Goal: Find specific page/section: Find specific page/section

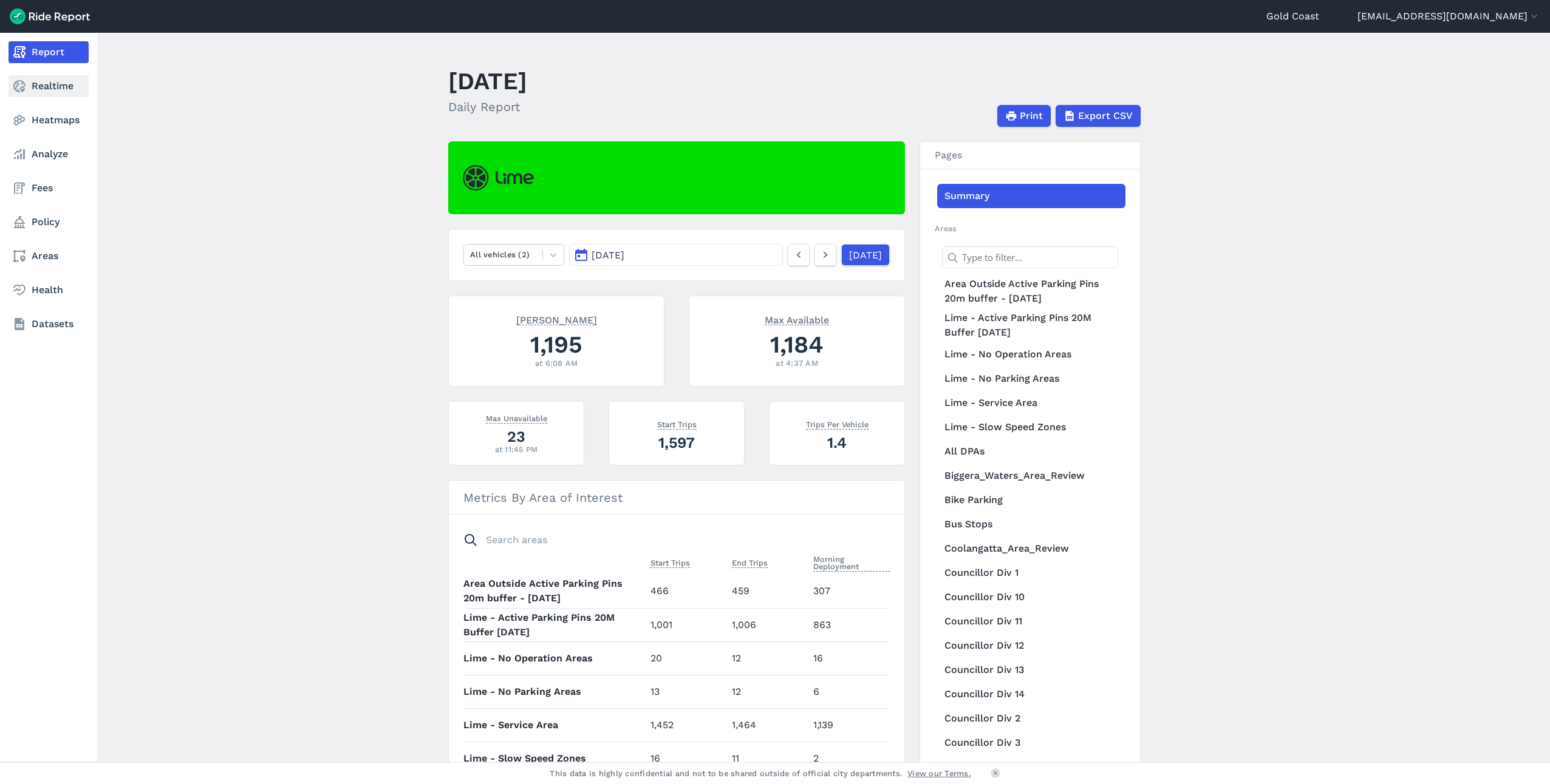
click at [55, 88] on link "Realtime" at bounding box center [49, 86] width 81 height 22
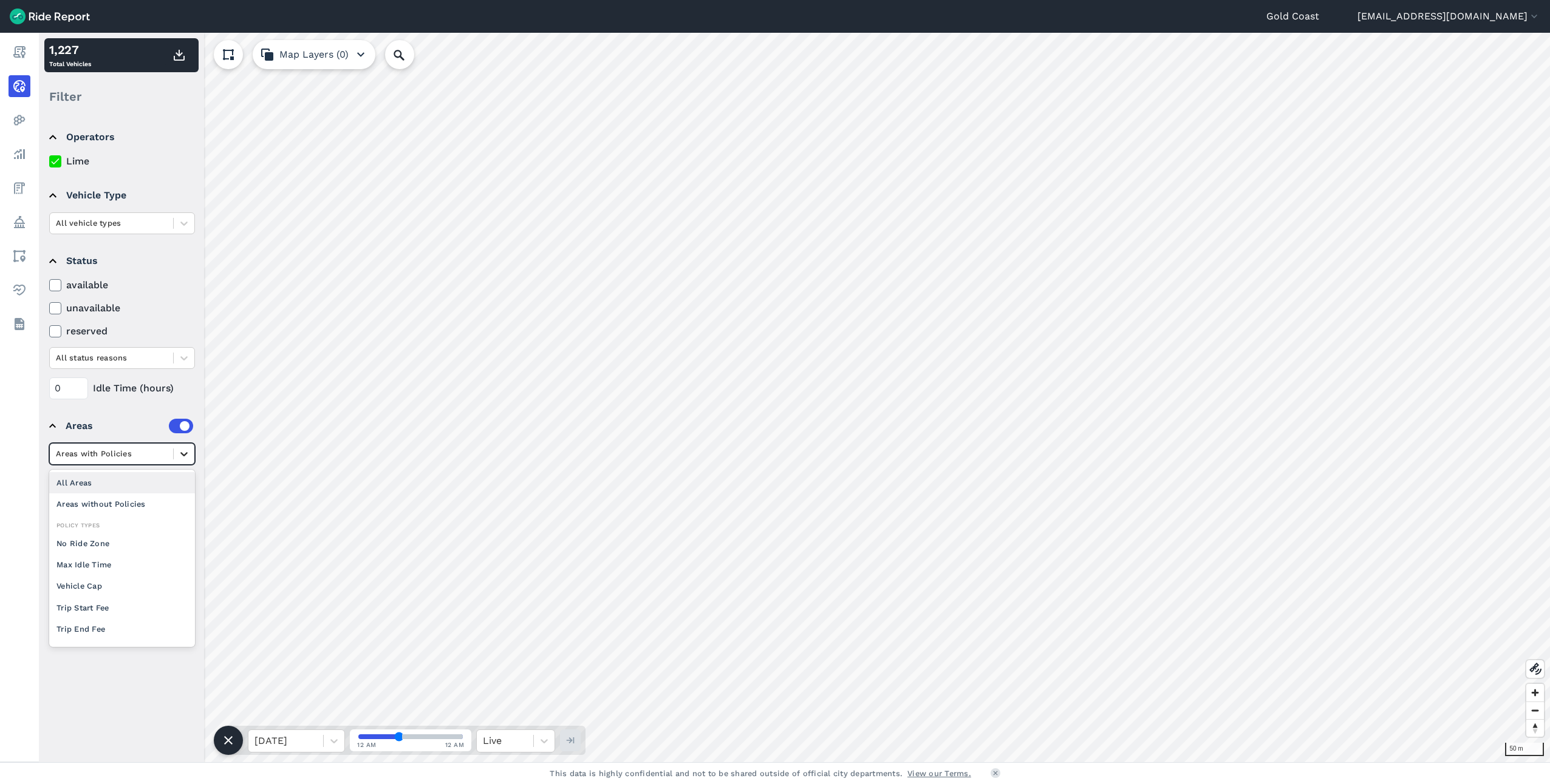
click at [183, 459] on icon at bounding box center [184, 453] width 12 height 12
click at [158, 500] on div "Areas without Policies" at bounding box center [121, 504] width 146 height 22
click at [186, 486] on icon at bounding box center [184, 485] width 12 height 12
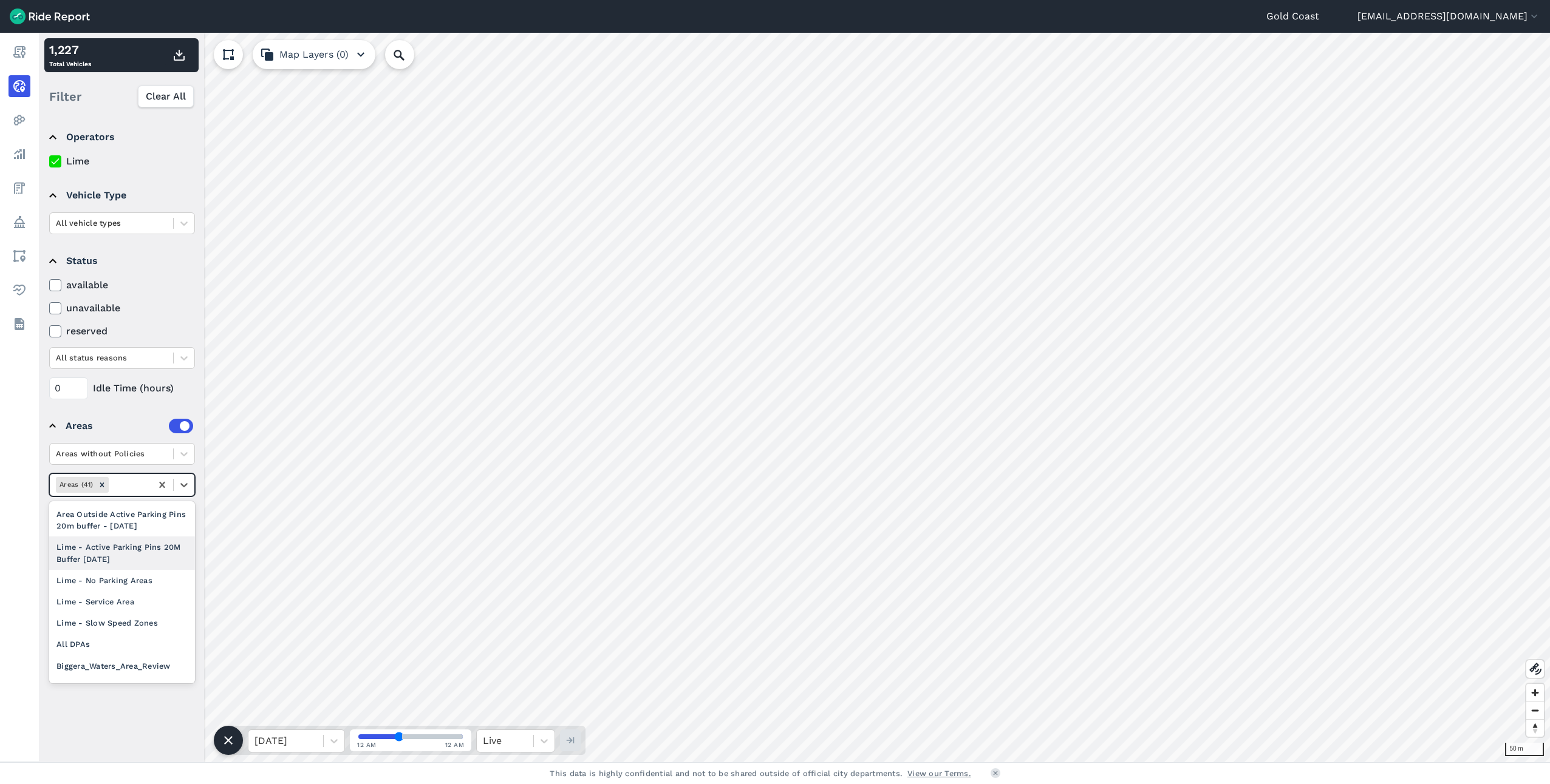
click at [145, 553] on div "Lime - Active Parking Pins 20M Buffer [DATE]" at bounding box center [121, 553] width 146 height 33
click at [178, 494] on icon at bounding box center [184, 492] width 12 height 12
click at [135, 588] on div "Lime - Service Area" at bounding box center [121, 584] width 146 height 22
